Goal: Answer question/provide support

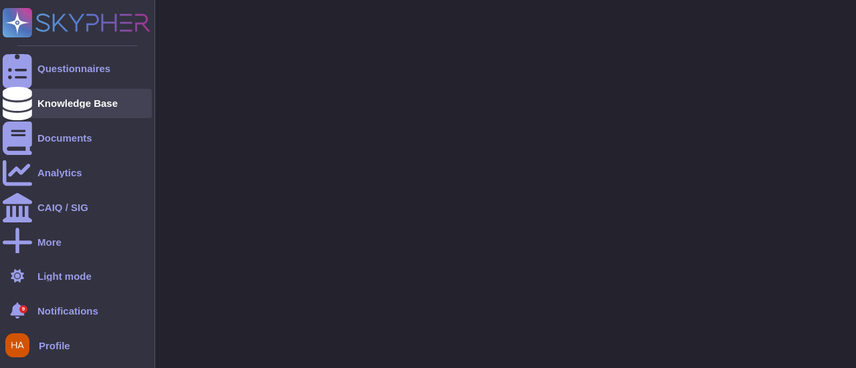
click at [43, 105] on div "Knowledge Base" at bounding box center [77, 103] width 80 height 10
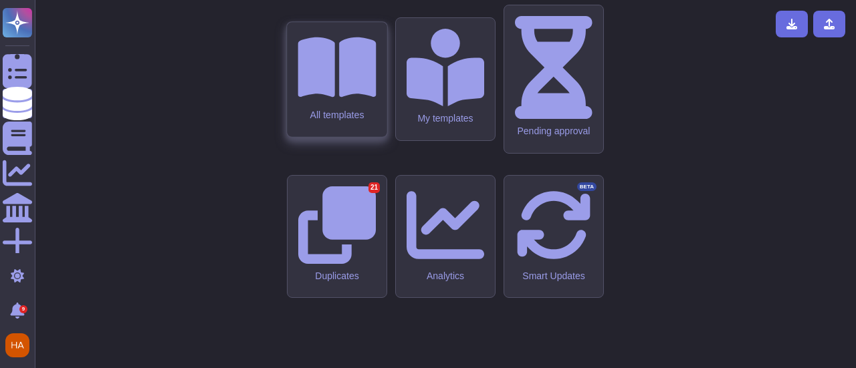
click at [338, 120] on div "All templates" at bounding box center [336, 114] width 78 height 11
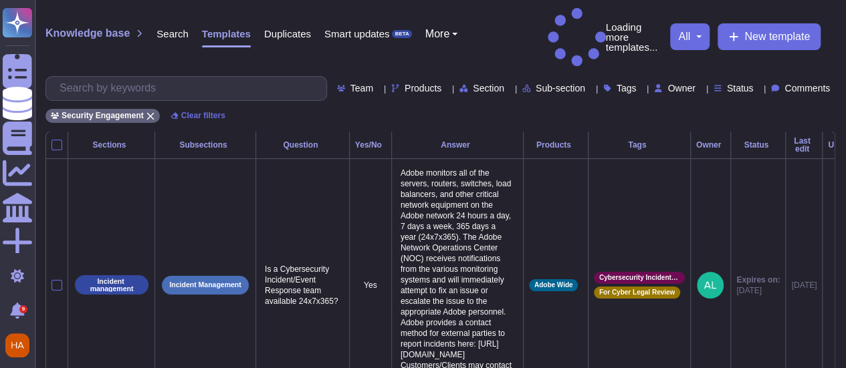
click at [785, 84] on span "Comments" at bounding box center [806, 88] width 45 height 9
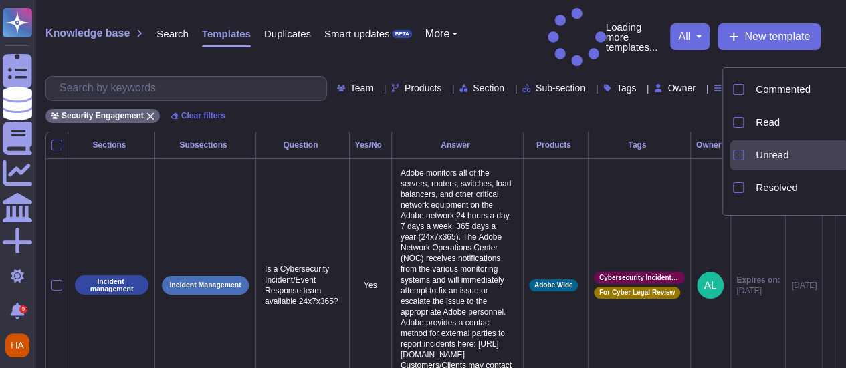
scroll to position [60, 0]
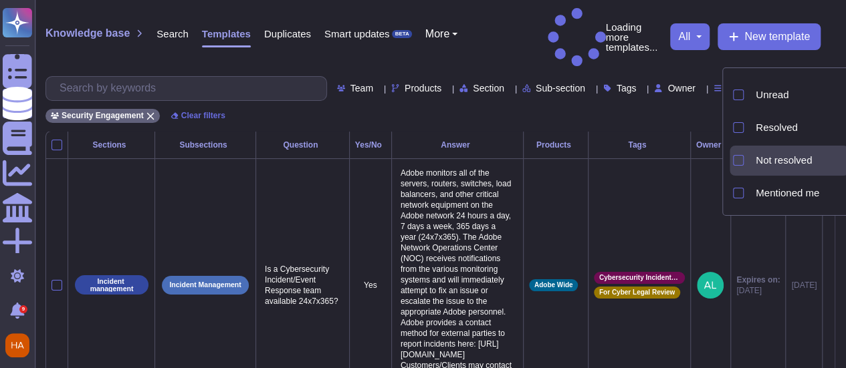
click at [767, 162] on span "Not resolved" at bounding box center [783, 160] width 56 height 12
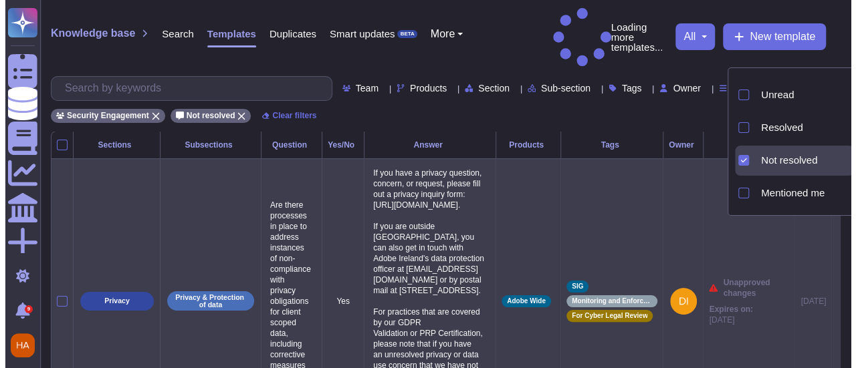
scroll to position [0, 63]
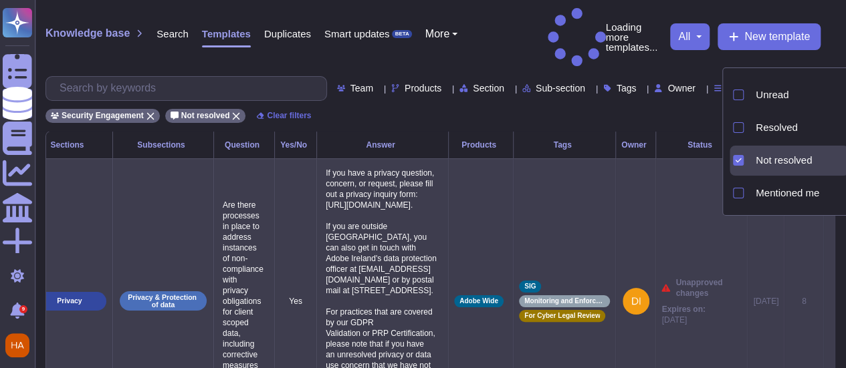
click at [829, 302] on icon at bounding box center [829, 302] width 0 height 0
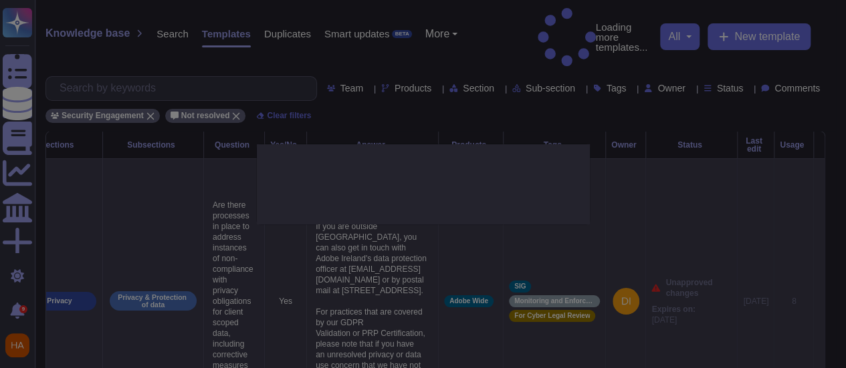
type textarea "Are there processes in place to address instances of non-compliance with privac…"
type textarea "If you have a privacy question, concern, or request, please fill out a privacy …"
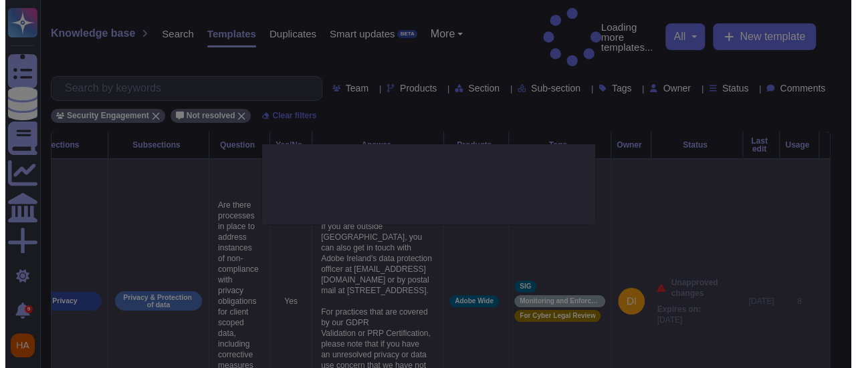
scroll to position [0, 63]
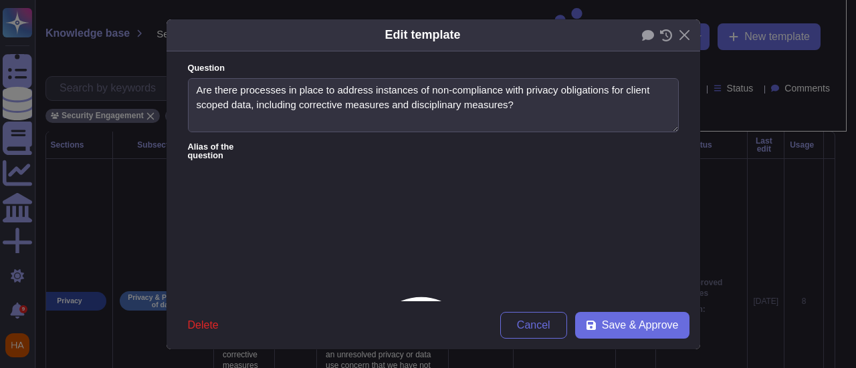
type textarea "Are there processes in place to address instances of non-compliance with privac…"
type textarea "If you have a privacy question, concern, or request, please fill out a privacy …"
click at [641, 36] on icon at bounding box center [647, 35] width 12 height 11
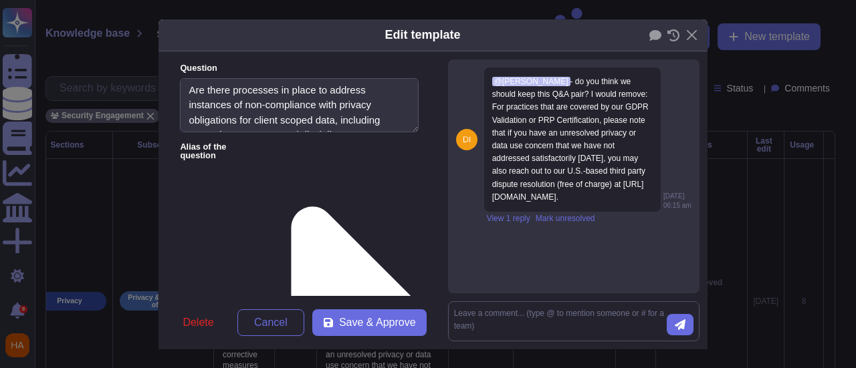
scroll to position [0, 0]
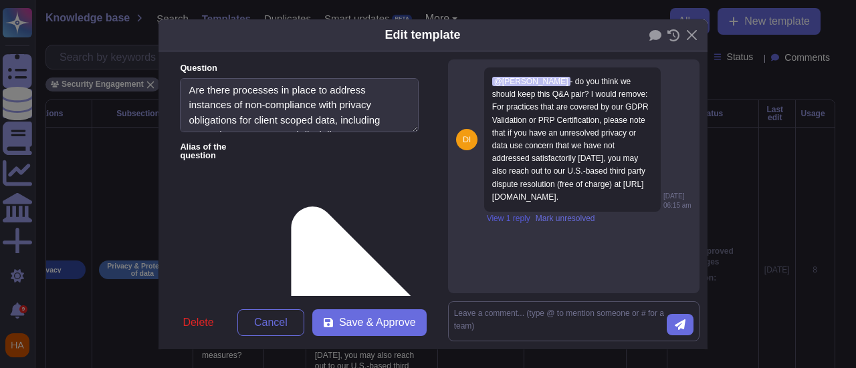
click at [505, 223] on span "View 1 reply" at bounding box center [508, 219] width 43 height 8
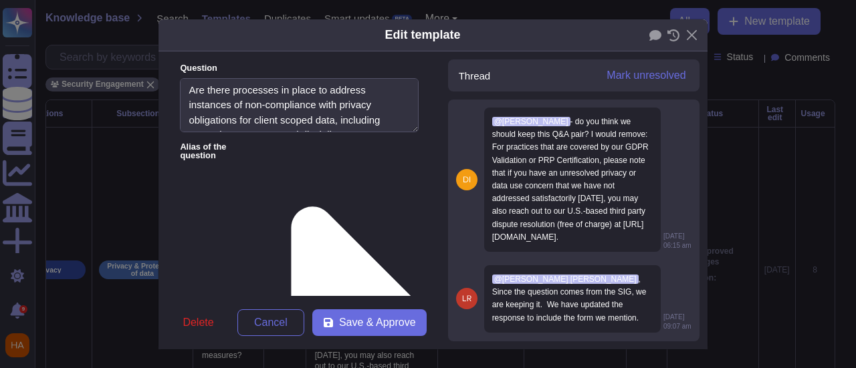
click at [453, 119] on icon at bounding box center [602, 247] width 299 height 257
